Goal: Task Accomplishment & Management: Manage account settings

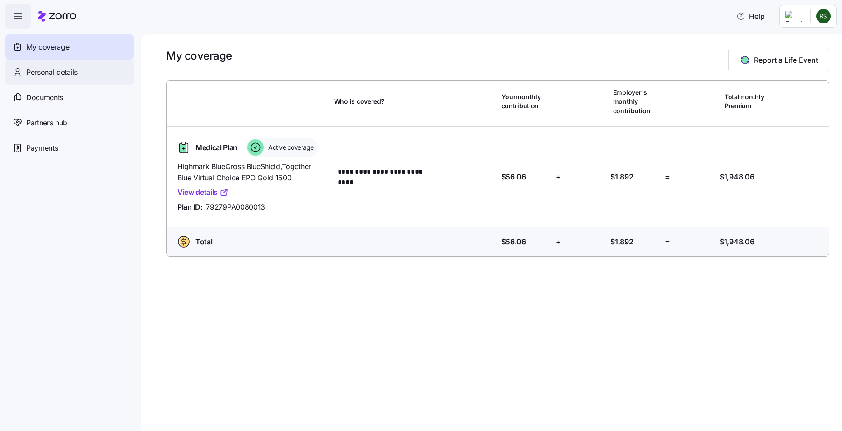
click at [68, 74] on span "Personal details" at bounding box center [51, 72] width 51 height 11
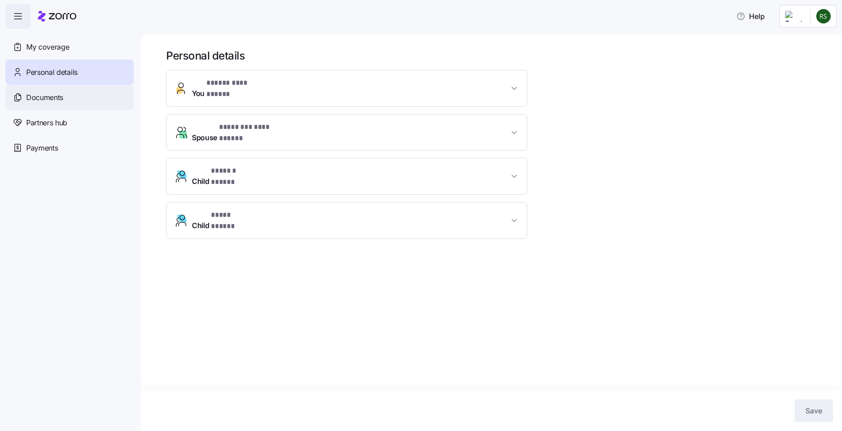
click at [60, 96] on span "Documents" at bounding box center [44, 97] width 37 height 11
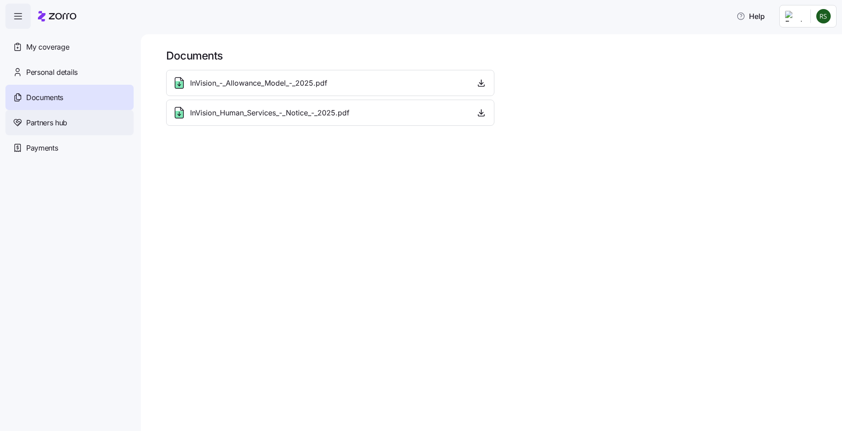
click at [55, 122] on span "Partners hub" at bounding box center [46, 122] width 41 height 11
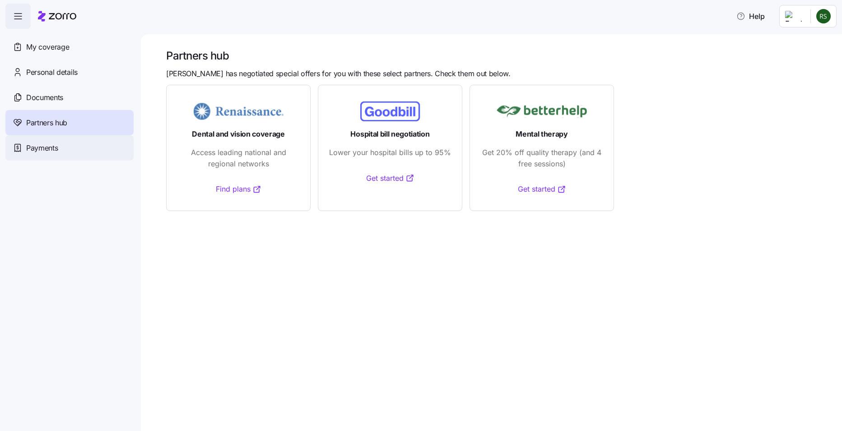
click at [46, 151] on span "Payments" at bounding box center [42, 148] width 32 height 11
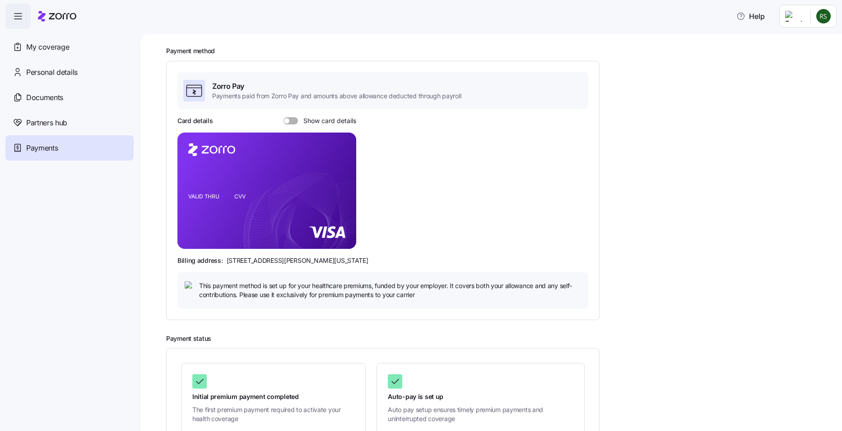
scroll to position [45, 0]
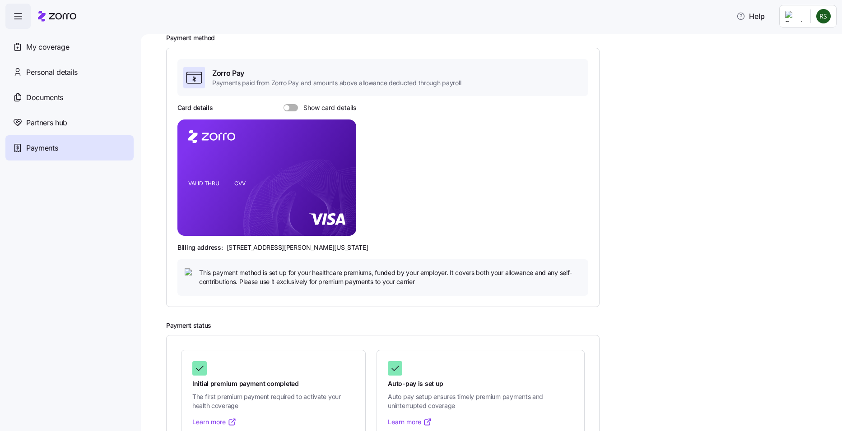
click at [287, 106] on span at bounding box center [286, 107] width 5 height 5
click at [283, 104] on input "Show card details" at bounding box center [283, 104] width 0 height 0
click at [296, 108] on span at bounding box center [294, 107] width 5 height 5
click at [283, 104] on input "Show card details" at bounding box center [283, 104] width 0 height 0
click at [287, 107] on span at bounding box center [286, 107] width 5 height 5
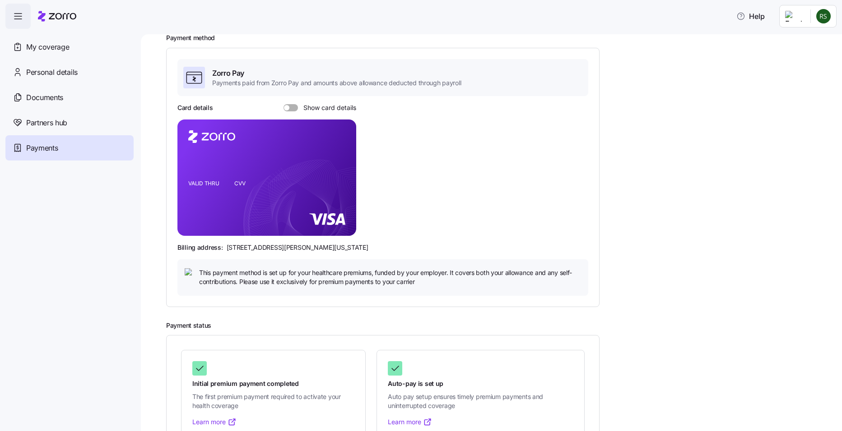
click at [283, 104] on input "Show card details" at bounding box center [283, 104] width 0 height 0
click at [295, 107] on span at bounding box center [294, 107] width 5 height 5
click at [283, 104] on input "Show card details" at bounding box center [283, 104] width 0 height 0
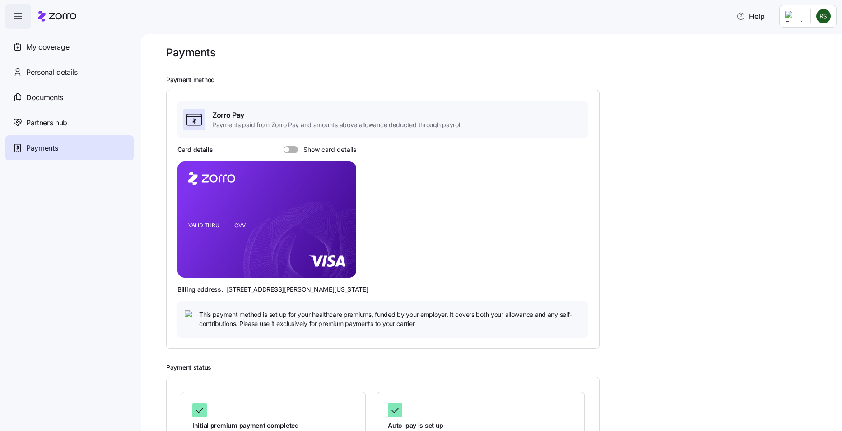
scroll to position [0, 0]
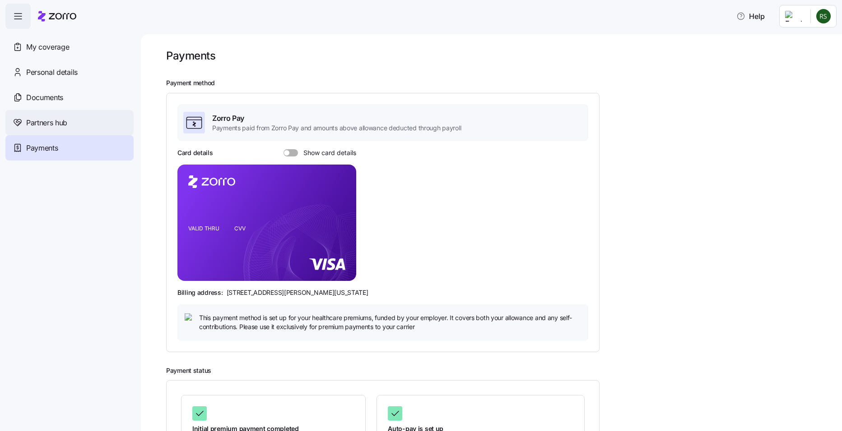
click at [33, 122] on span "Partners hub" at bounding box center [46, 122] width 41 height 11
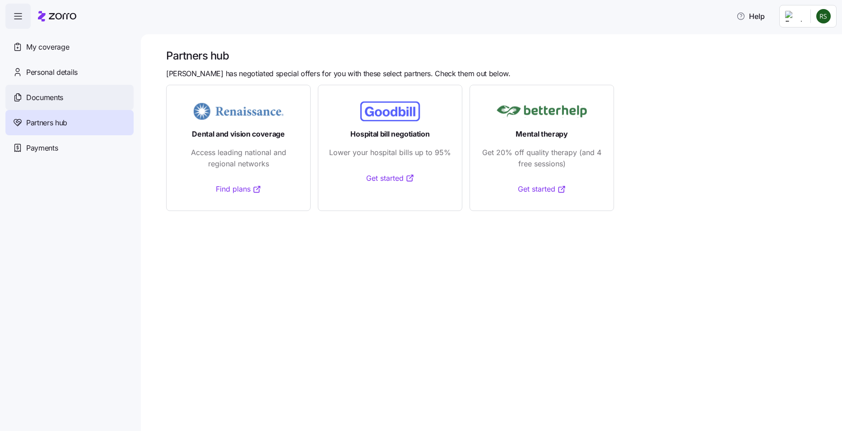
click at [28, 97] on span "Documents" at bounding box center [44, 97] width 37 height 11
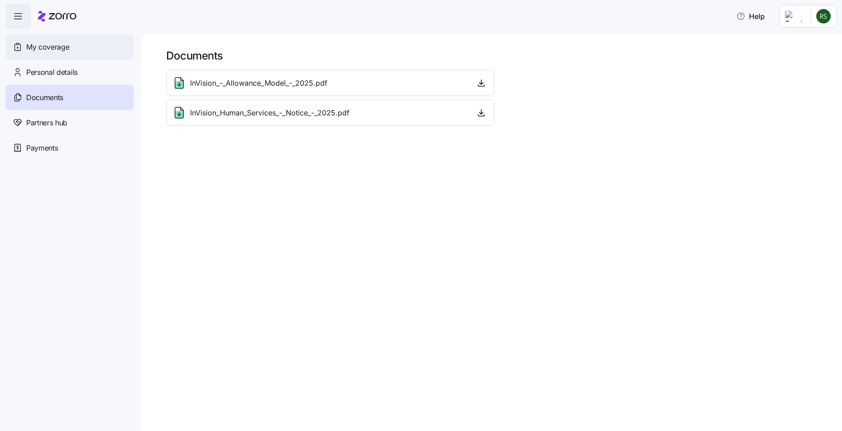
click at [43, 44] on span "My coverage" at bounding box center [47, 47] width 43 height 11
